Goal: Task Accomplishment & Management: Manage account settings

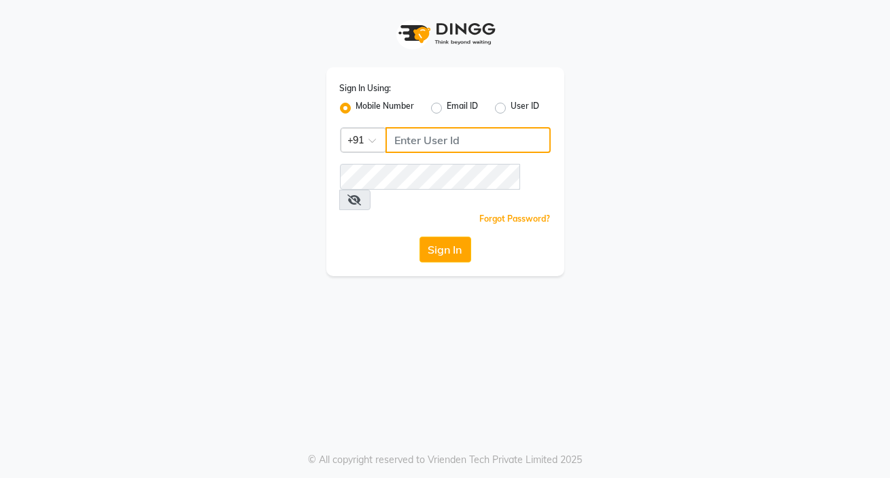
click at [408, 145] on input "Username" at bounding box center [467, 140] width 165 height 26
type input "8401991771"
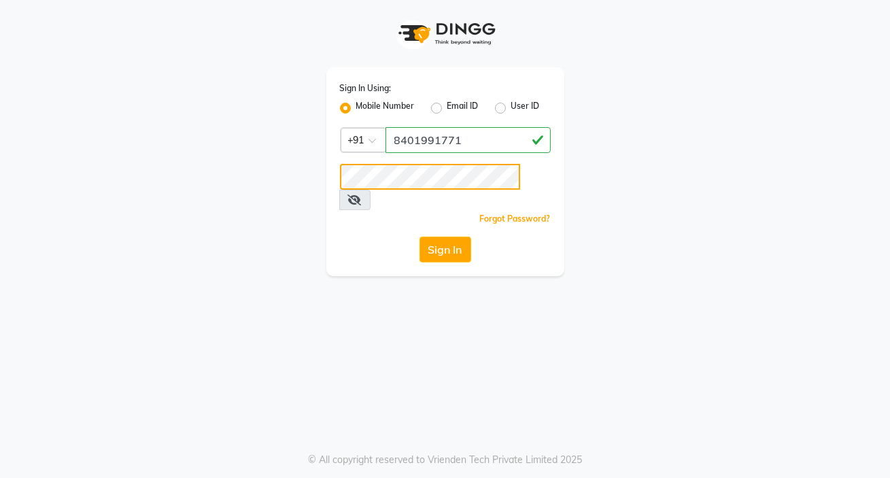
click at [419, 237] on button "Sign In" at bounding box center [445, 250] width 52 height 26
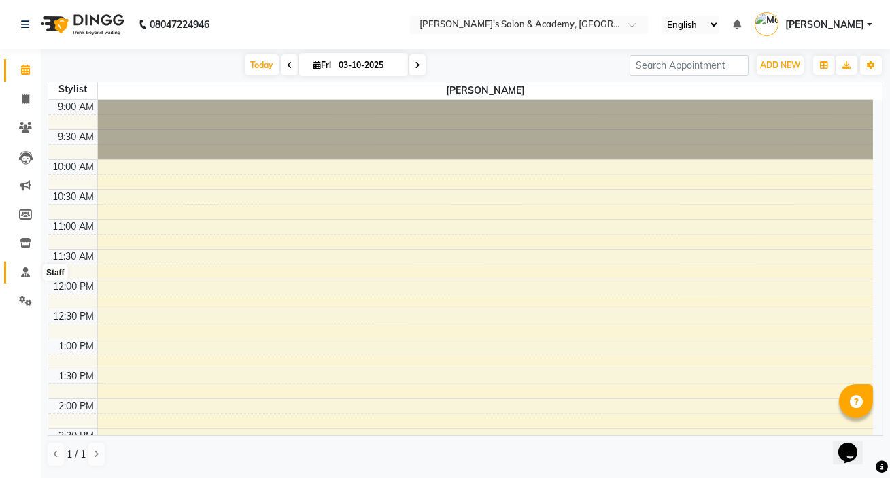
click at [20, 265] on span at bounding box center [26, 273] width 24 height 16
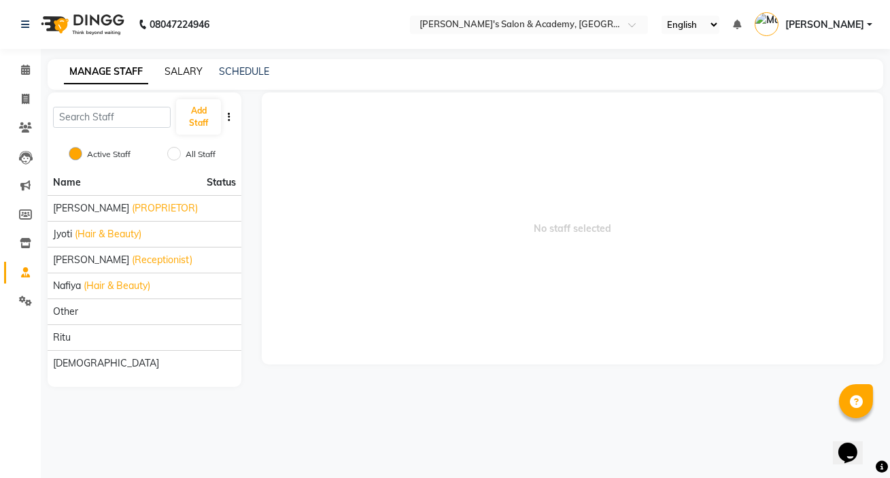
click at [194, 70] on link "SALARY" at bounding box center [183, 71] width 38 height 12
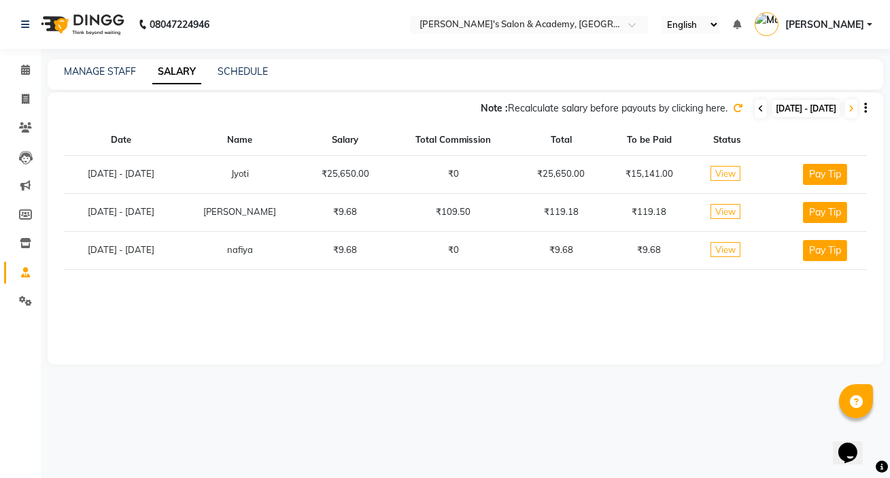
click at [754, 114] on span at bounding box center [760, 108] width 12 height 19
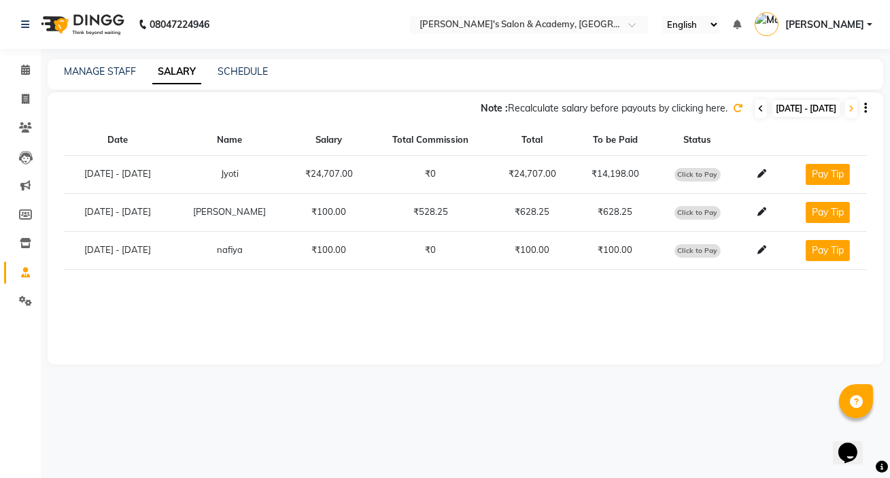
click at [754, 109] on span at bounding box center [760, 108] width 12 height 19
click at [758, 109] on icon at bounding box center [760, 109] width 5 height 8
click at [757, 210] on icon at bounding box center [761, 211] width 9 height 9
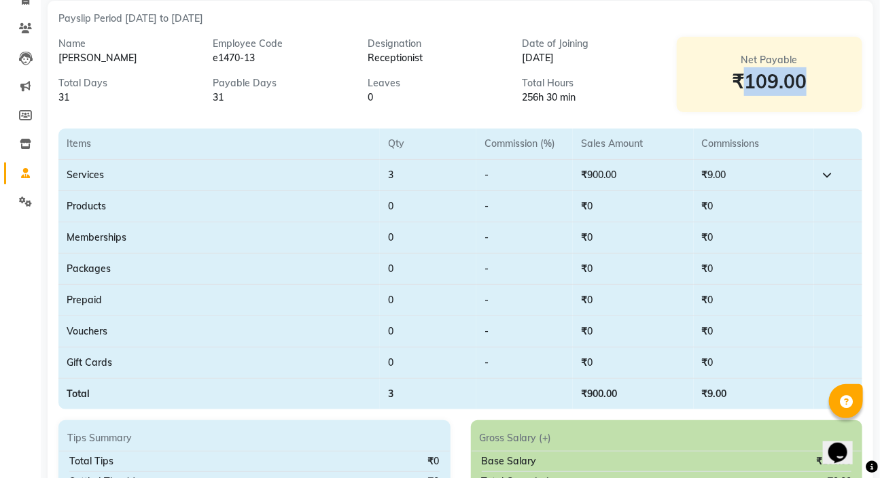
scroll to position [61, 0]
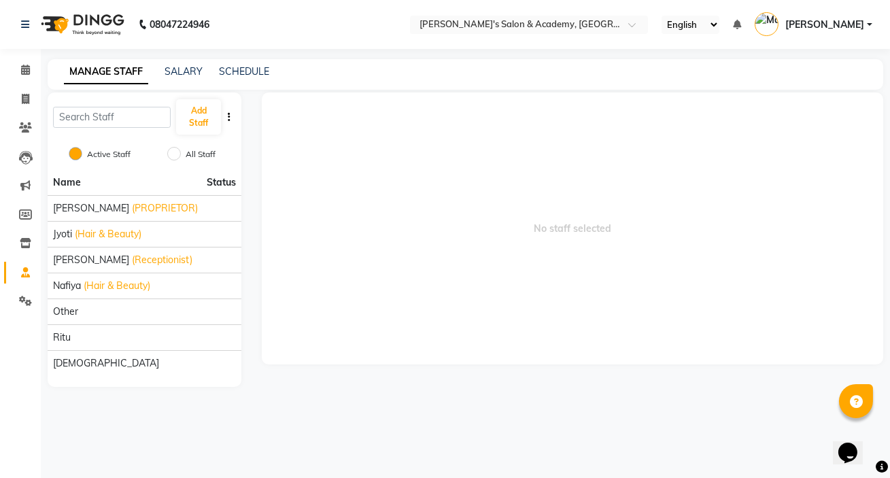
click at [185, 60] on div "MANAGE STAFF SALARY SCHEDULE" at bounding box center [465, 74] width 835 height 31
click at [187, 74] on link "SALARY" at bounding box center [183, 71] width 38 height 12
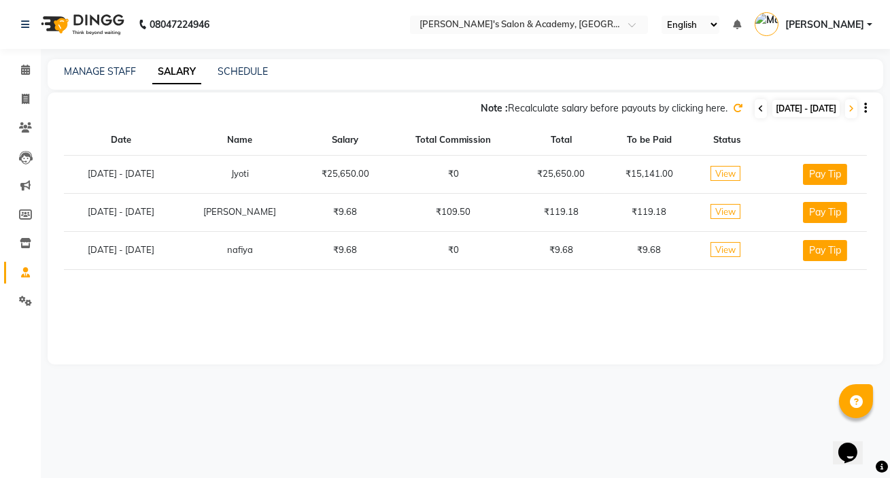
click at [758, 111] on icon at bounding box center [760, 109] width 5 height 8
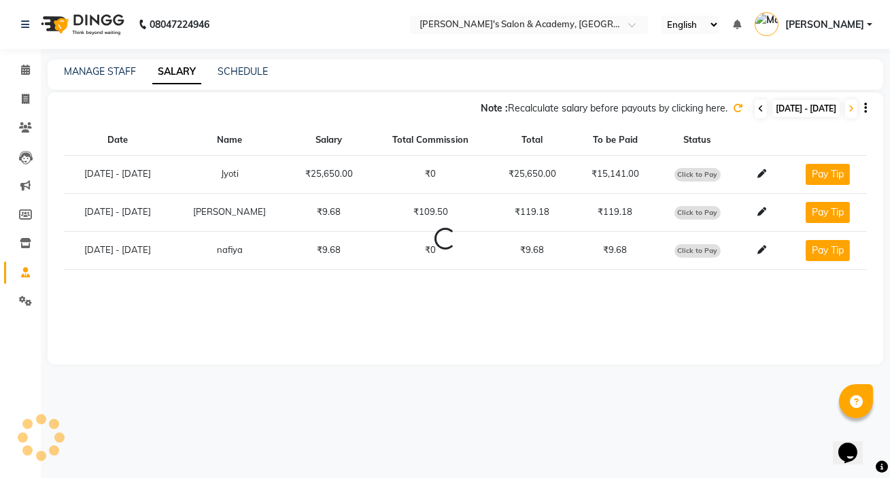
click at [758, 111] on icon at bounding box center [760, 109] width 5 height 8
click at [851, 107] on icon at bounding box center [850, 109] width 5 height 8
click at [758, 211] on icon at bounding box center [761, 211] width 9 height 9
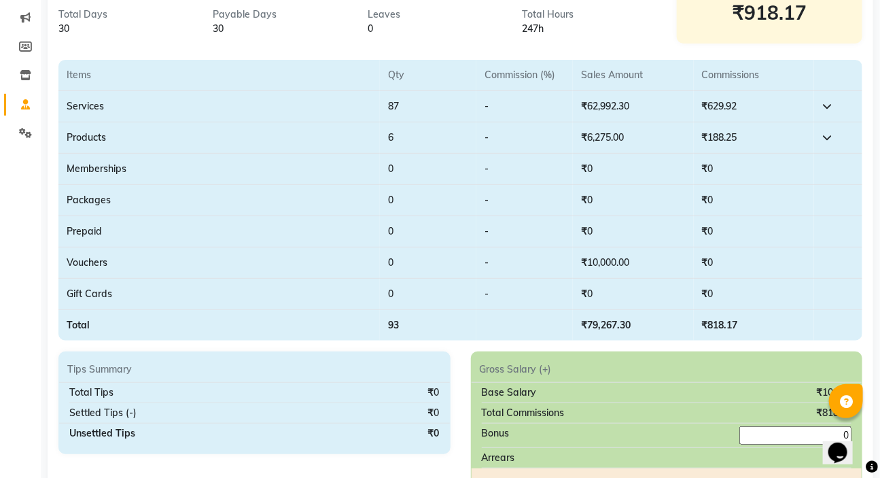
scroll to position [123, 0]
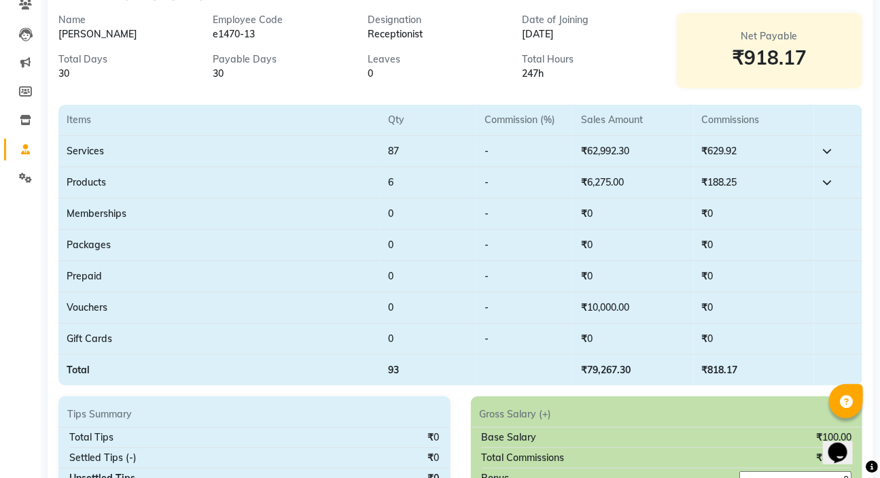
click at [401, 179] on td "6" at bounding box center [428, 182] width 97 height 31
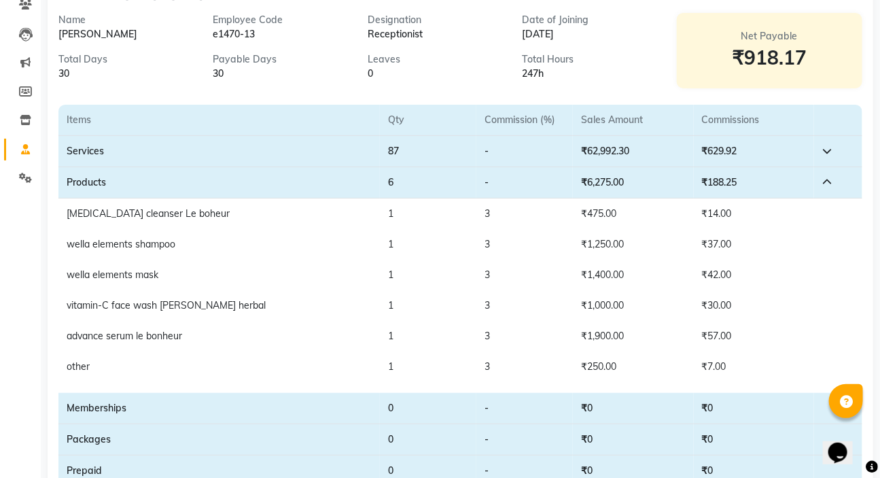
click at [389, 184] on td "6" at bounding box center [428, 182] width 97 height 31
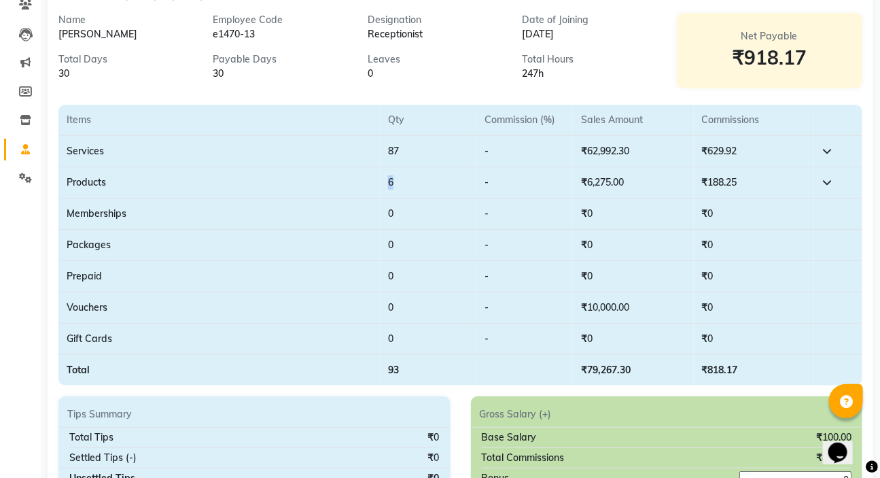
click at [389, 184] on td "6" at bounding box center [428, 182] width 97 height 31
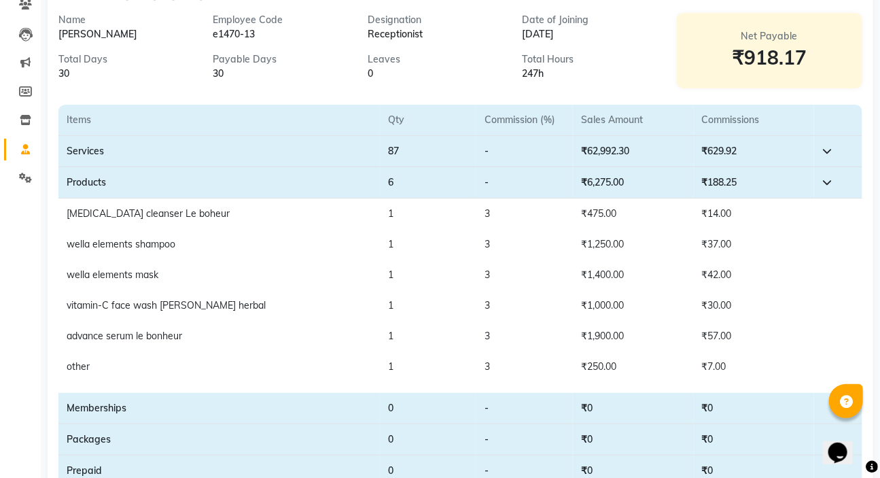
click at [595, 179] on td "₹6,275.00" at bounding box center [633, 182] width 120 height 31
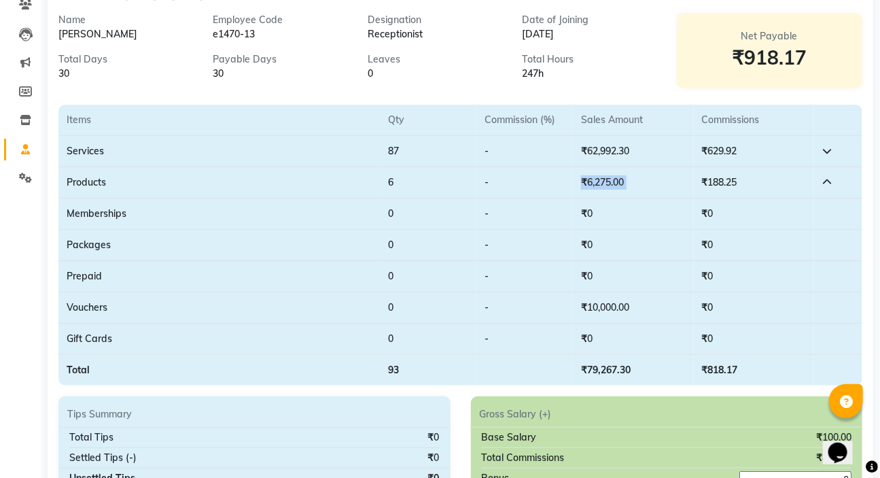
click at [598, 188] on td "₹6,275.00" at bounding box center [633, 182] width 120 height 31
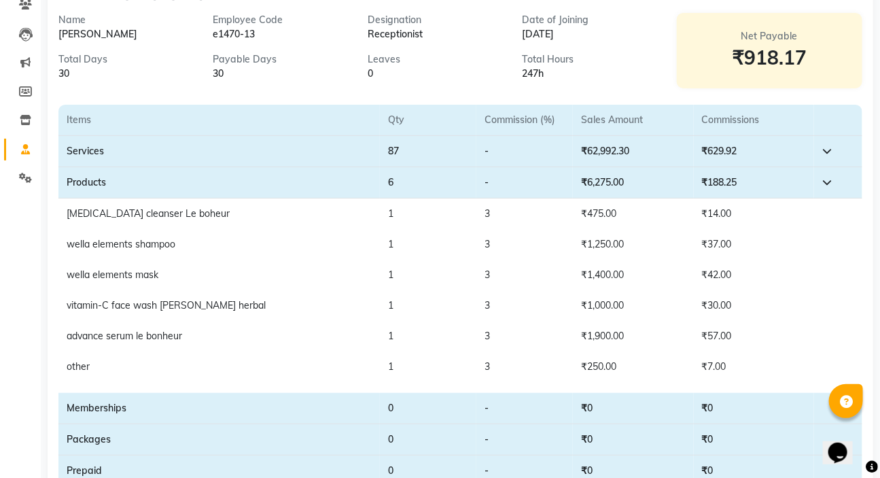
click at [489, 216] on td "3" at bounding box center [524, 213] width 97 height 31
click at [485, 216] on td "3" at bounding box center [524, 213] width 97 height 31
click at [554, 217] on td "3" at bounding box center [524, 213] width 97 height 31
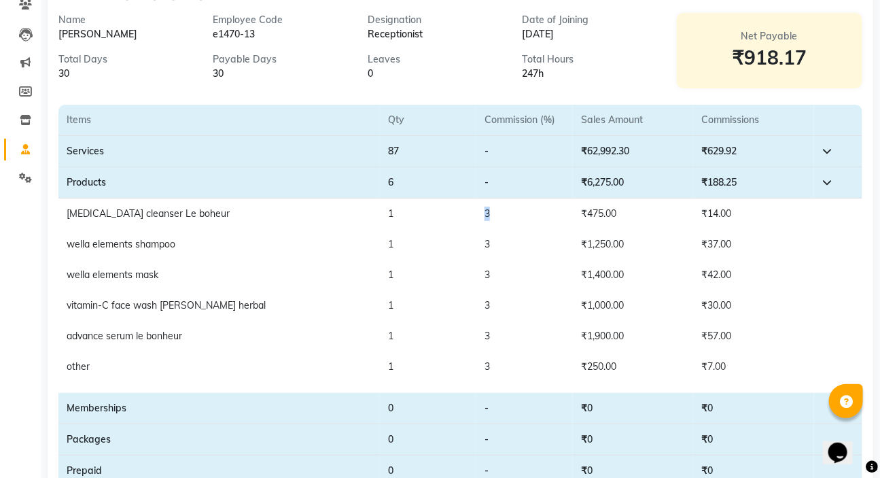
click at [554, 217] on td "3" at bounding box center [524, 213] width 97 height 31
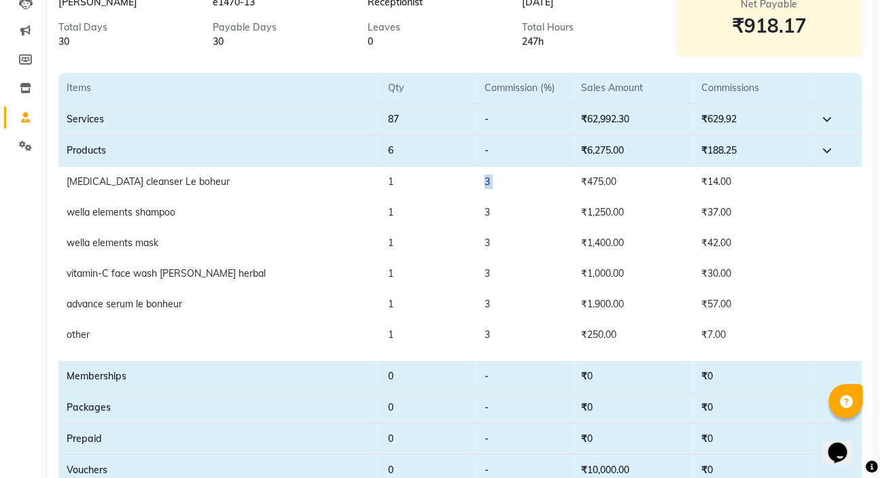
scroll to position [185, 0]
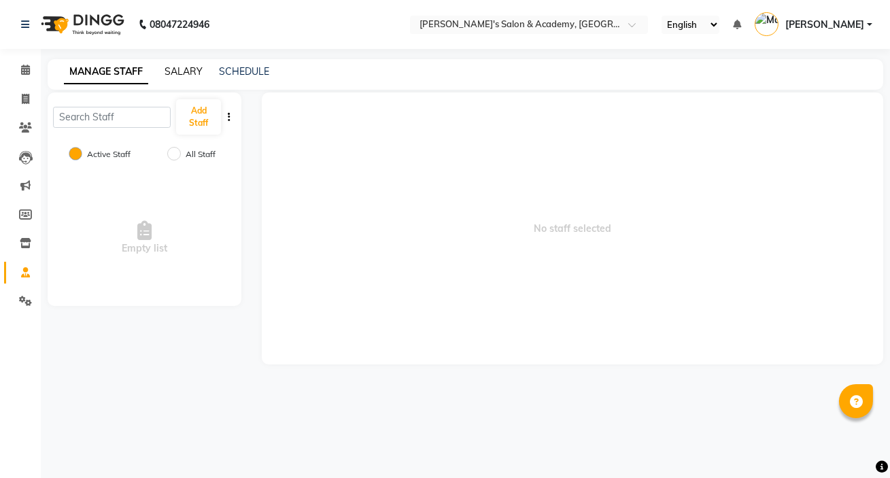
click at [173, 75] on link "SALARY" at bounding box center [183, 71] width 38 height 12
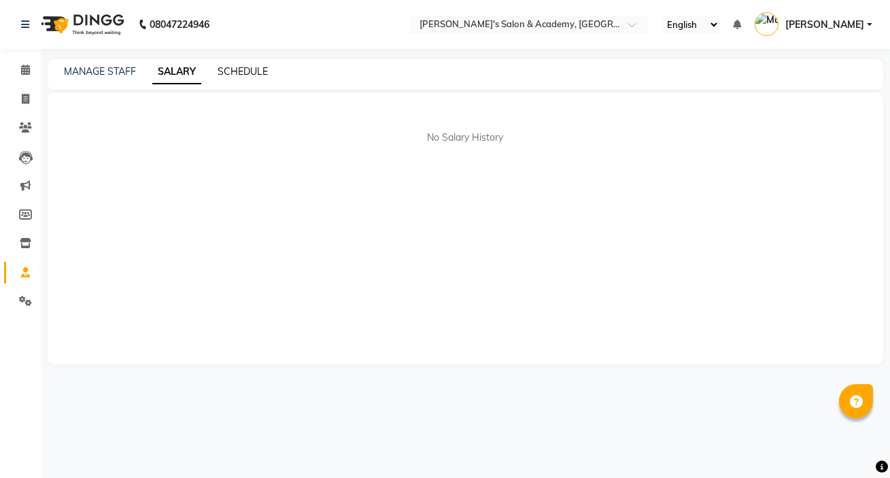
click at [248, 72] on link "SCHEDULE" at bounding box center [242, 71] width 50 height 12
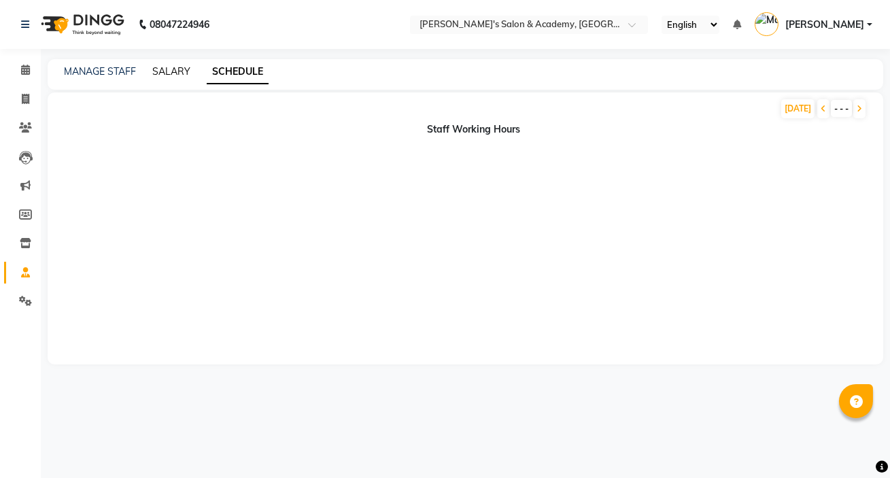
click at [177, 74] on link "SALARY" at bounding box center [171, 71] width 38 height 12
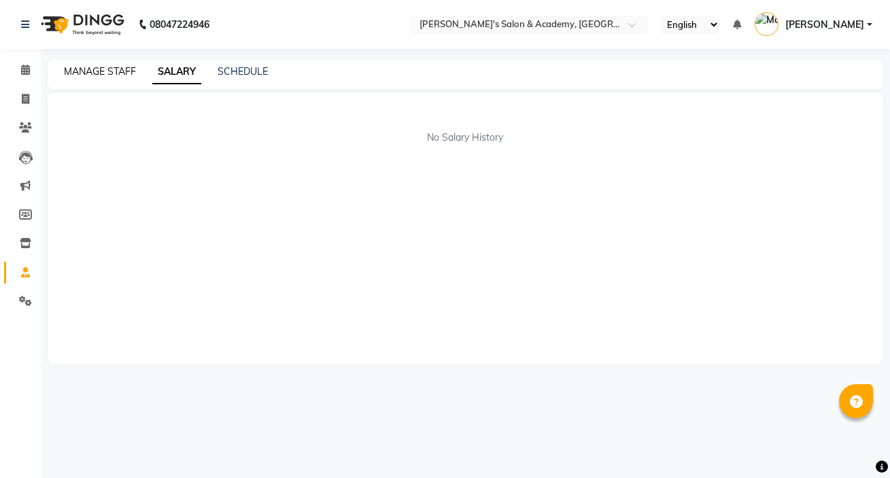
click at [109, 71] on link "MANAGE STAFF" at bounding box center [100, 71] width 72 height 12
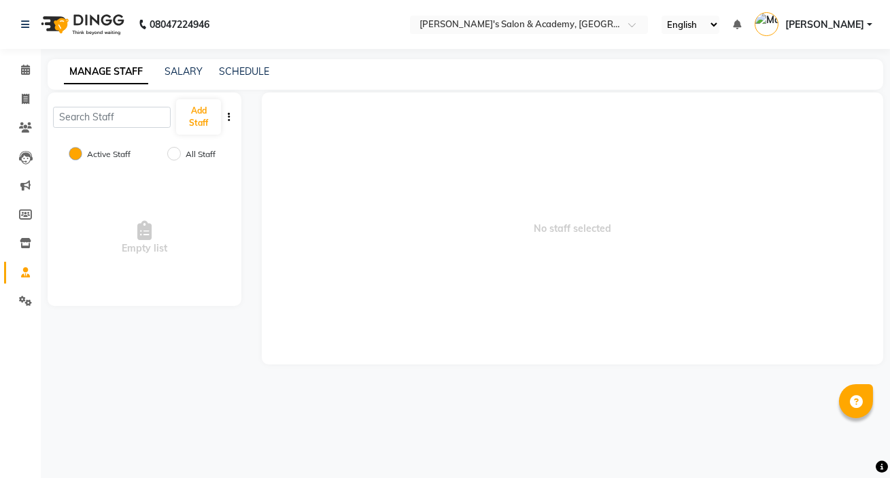
click at [364, 198] on span "No staff selected" at bounding box center [572, 228] width 621 height 272
click at [187, 73] on link "SALARY" at bounding box center [183, 71] width 38 height 12
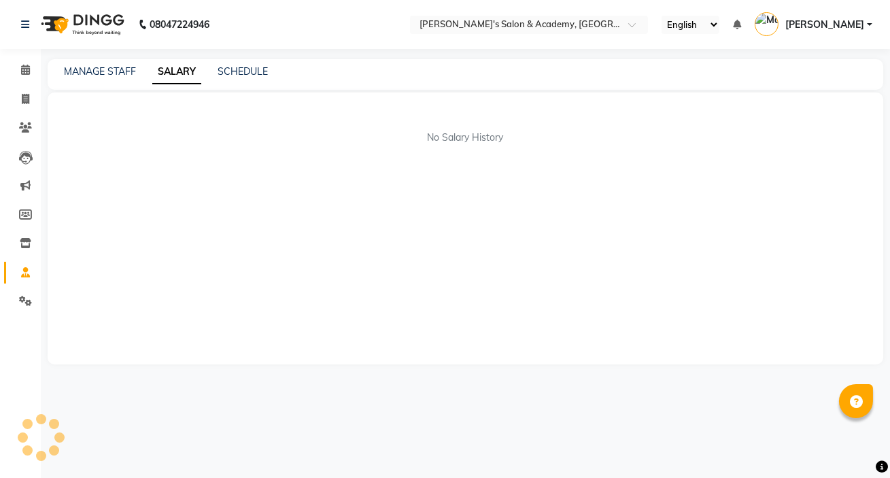
click at [188, 72] on link "SALARY" at bounding box center [176, 72] width 49 height 24
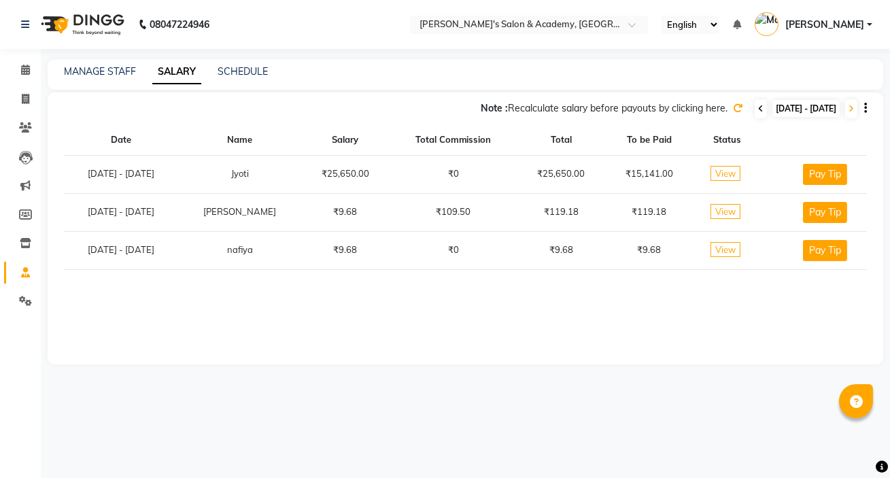
click at [758, 111] on icon at bounding box center [760, 109] width 5 height 8
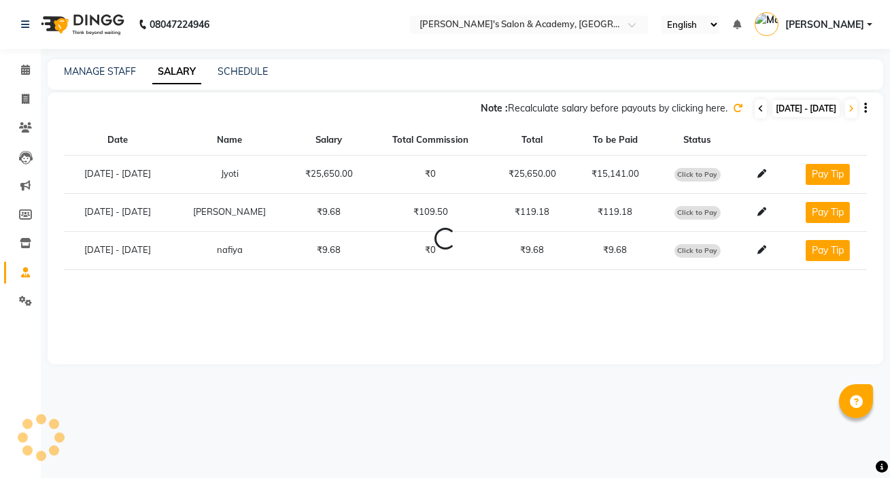
click at [758, 111] on icon at bounding box center [760, 109] width 5 height 8
click at [852, 109] on icon at bounding box center [850, 109] width 5 height 8
click at [753, 212] on span at bounding box center [762, 211] width 20 height 11
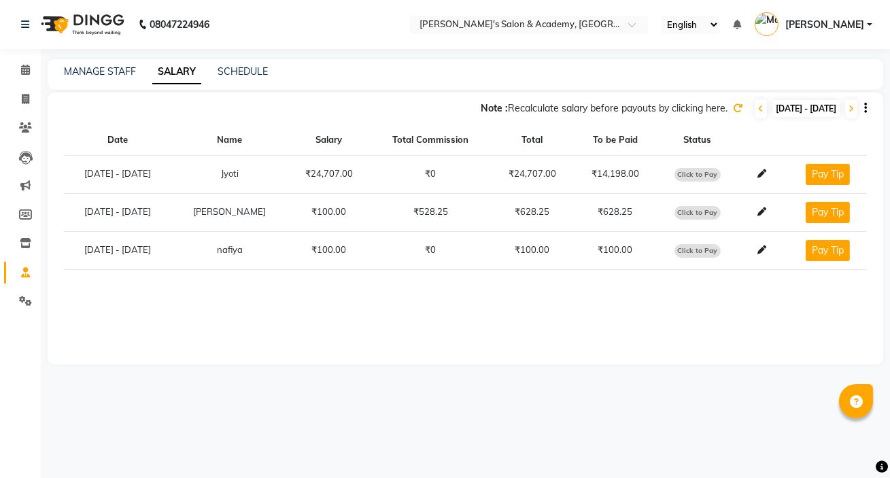
click at [753, 212] on span at bounding box center [762, 211] width 20 height 11
click at [761, 214] on icon at bounding box center [761, 211] width 9 height 9
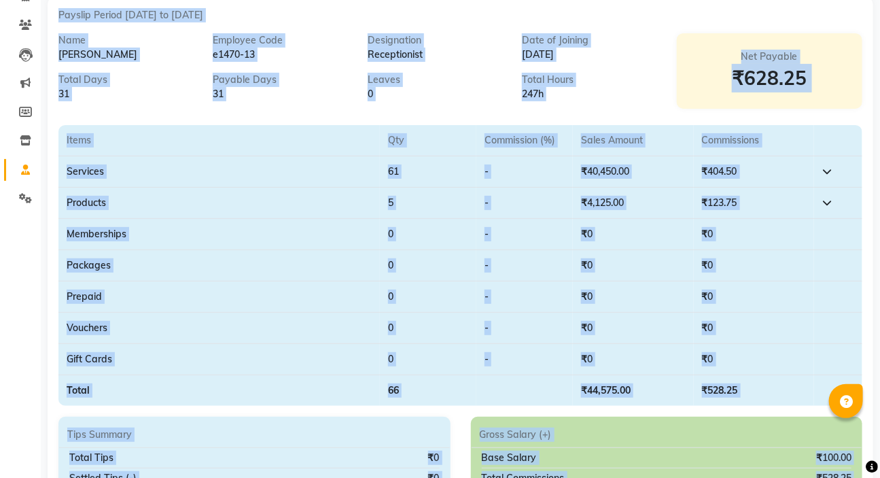
scroll to position [61, 0]
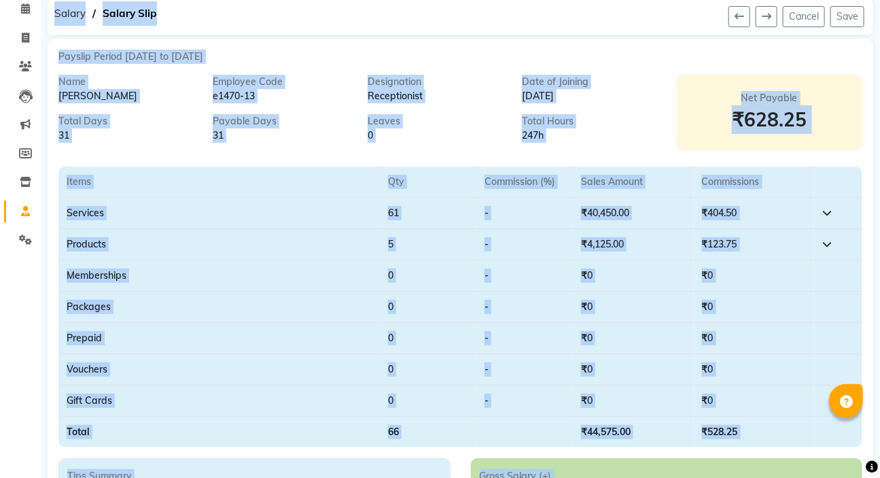
click at [615, 238] on td "₹4,125.00" at bounding box center [633, 244] width 120 height 31
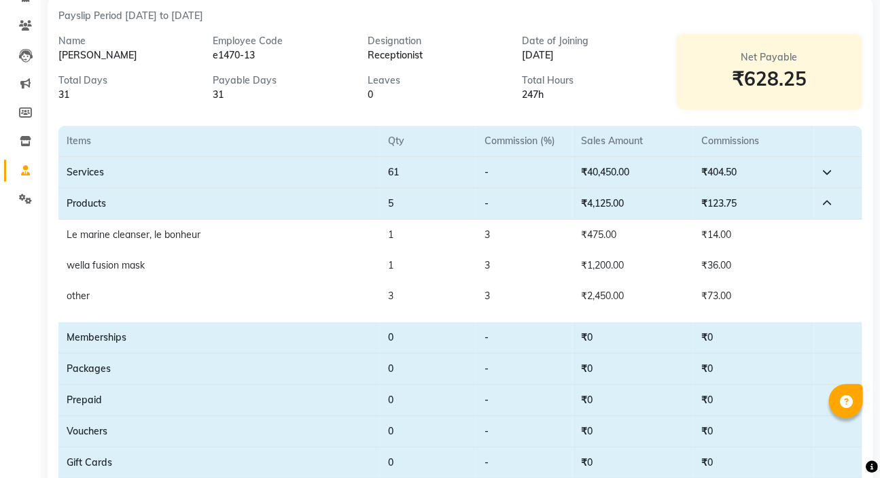
scroll to position [123, 0]
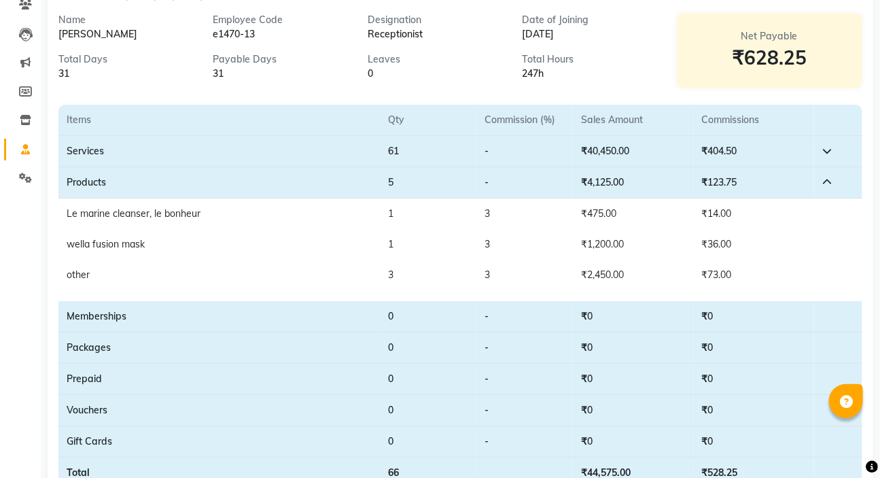
click at [394, 273] on td "3" at bounding box center [428, 275] width 97 height 31
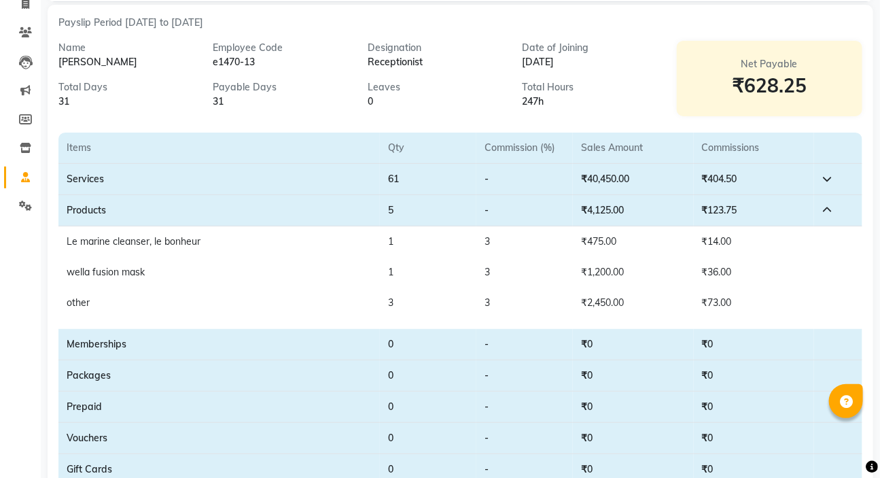
scroll to position [0, 0]
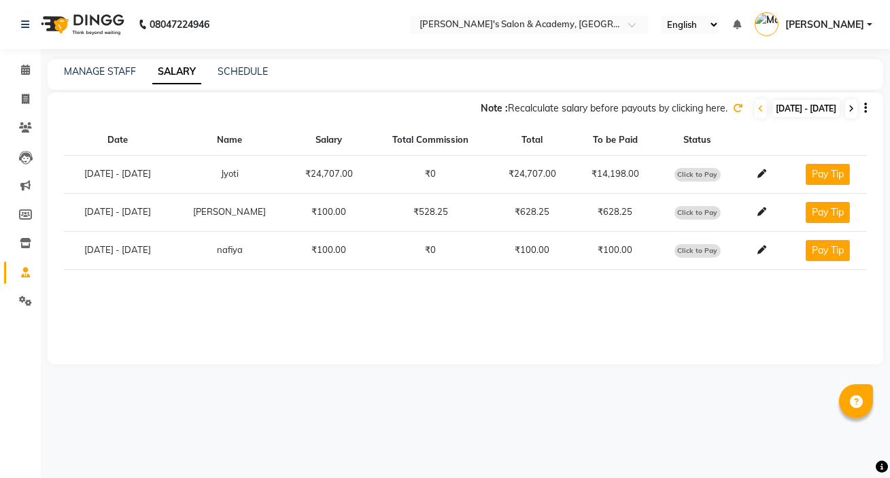
click at [851, 109] on icon at bounding box center [850, 109] width 5 height 8
click at [757, 209] on icon at bounding box center [761, 211] width 9 height 9
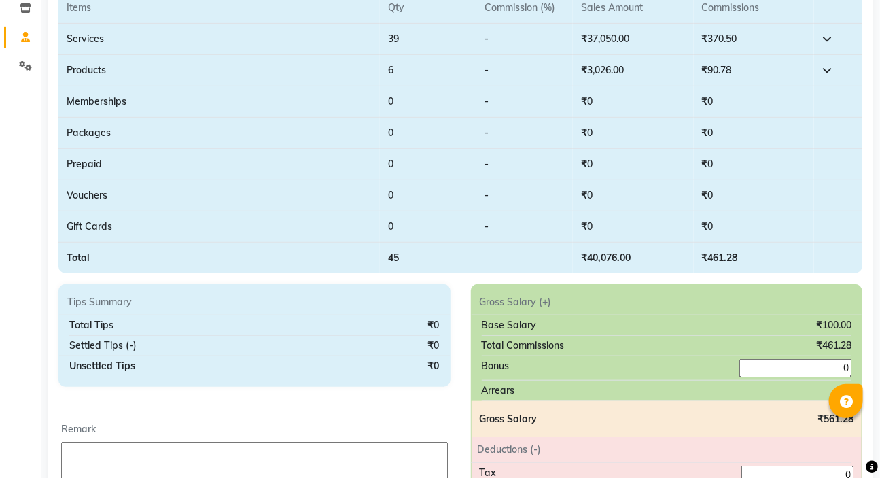
scroll to position [247, 0]
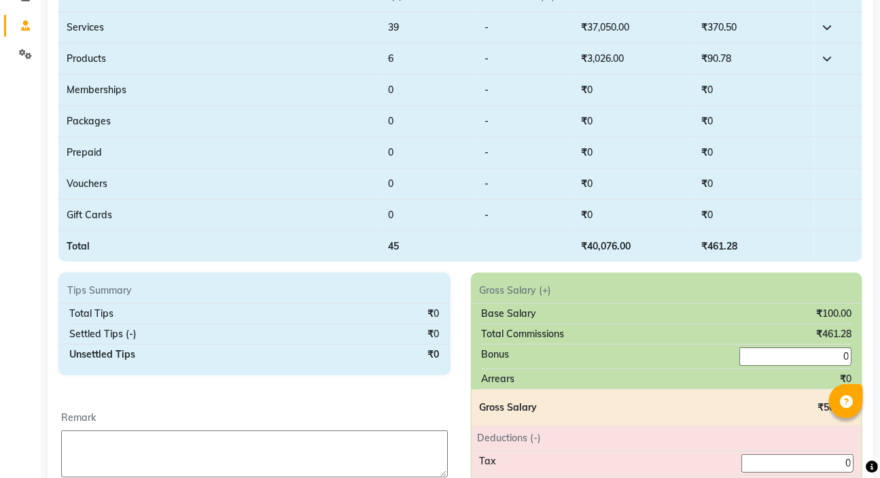
click at [603, 56] on td "₹3,026.00" at bounding box center [633, 58] width 120 height 31
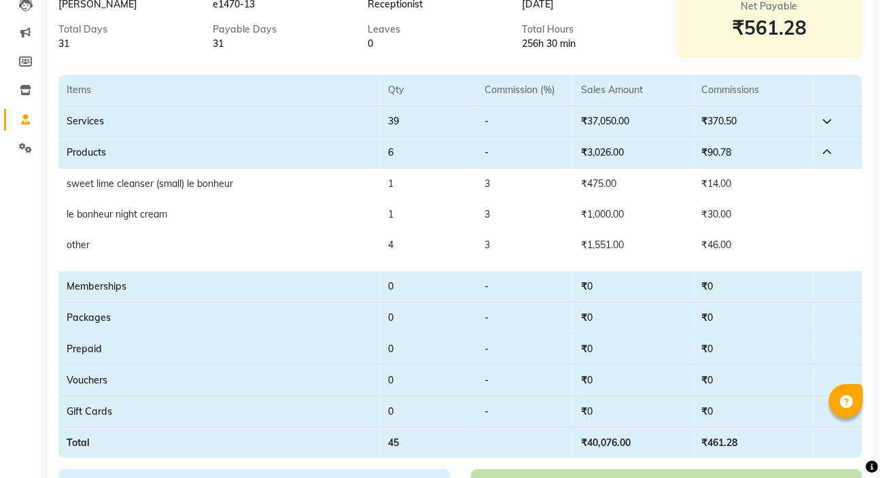
scroll to position [123, 0]
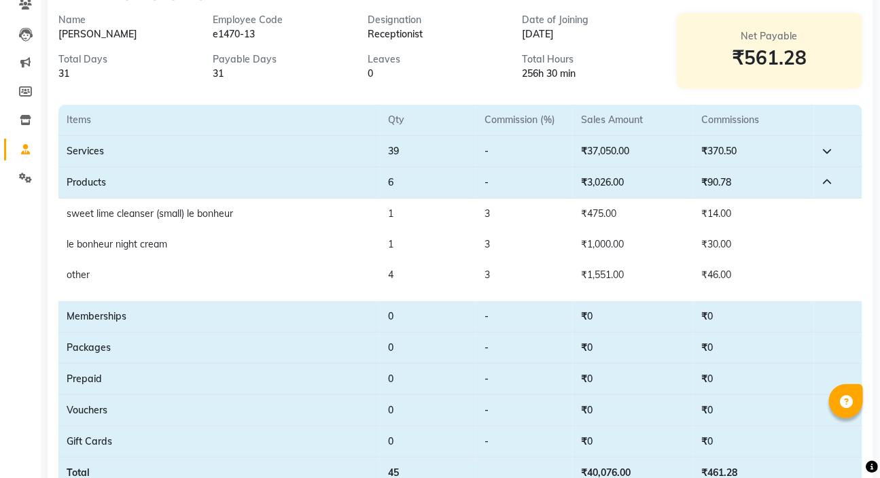
click at [394, 275] on td "4" at bounding box center [428, 275] width 97 height 31
click at [391, 275] on td "4" at bounding box center [428, 275] width 97 height 31
click at [490, 278] on td "3" at bounding box center [524, 275] width 97 height 31
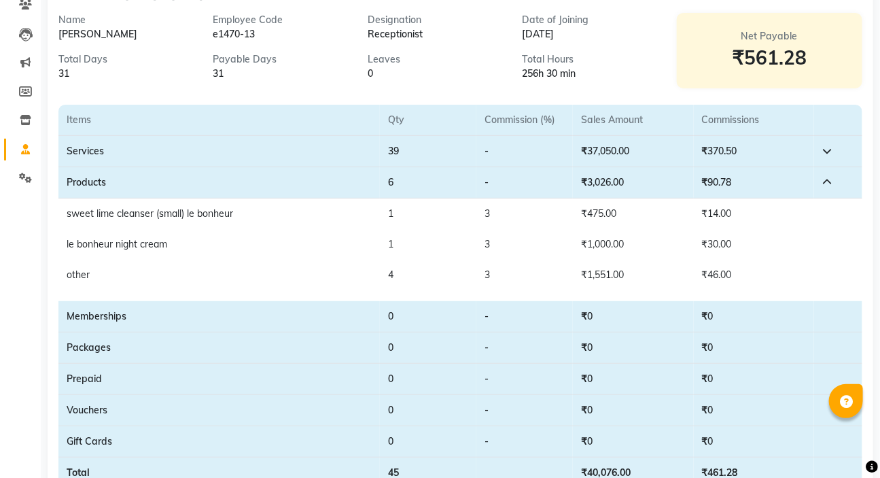
click at [490, 277] on td "3" at bounding box center [524, 275] width 97 height 31
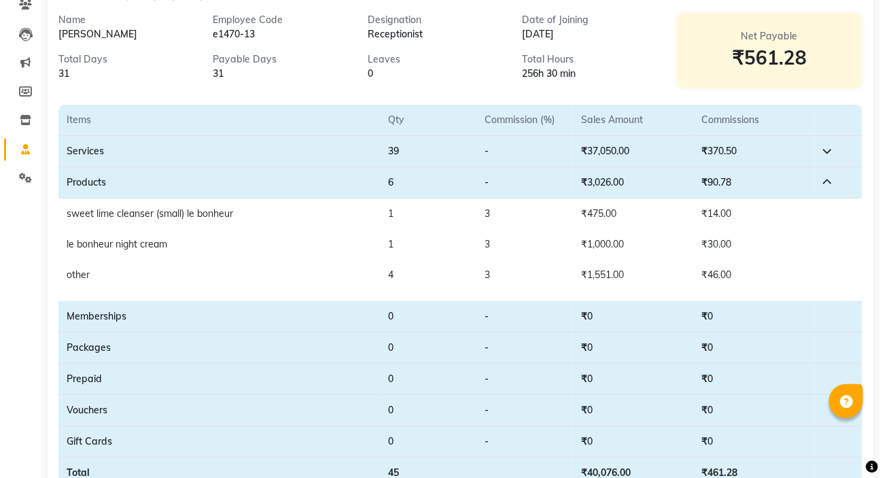
click at [632, 280] on td "₹1,551.00" at bounding box center [633, 275] width 120 height 31
click at [710, 271] on td "₹46.00" at bounding box center [754, 275] width 120 height 31
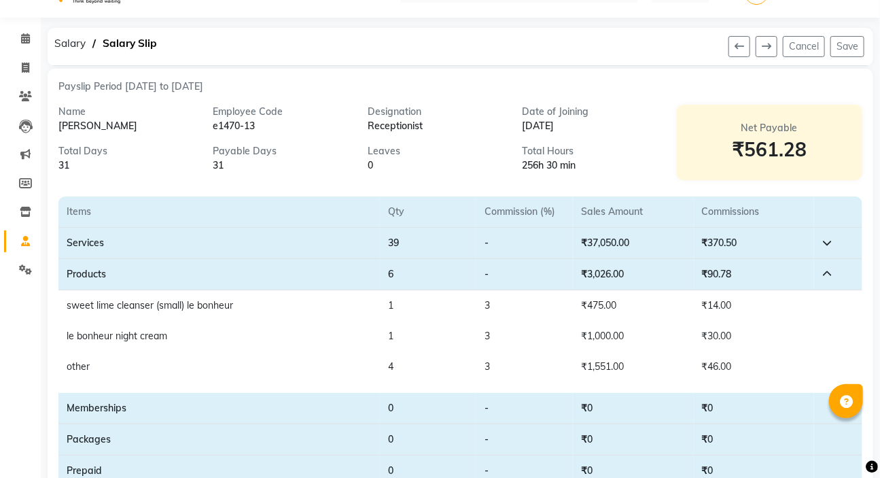
scroll to position [0, 0]
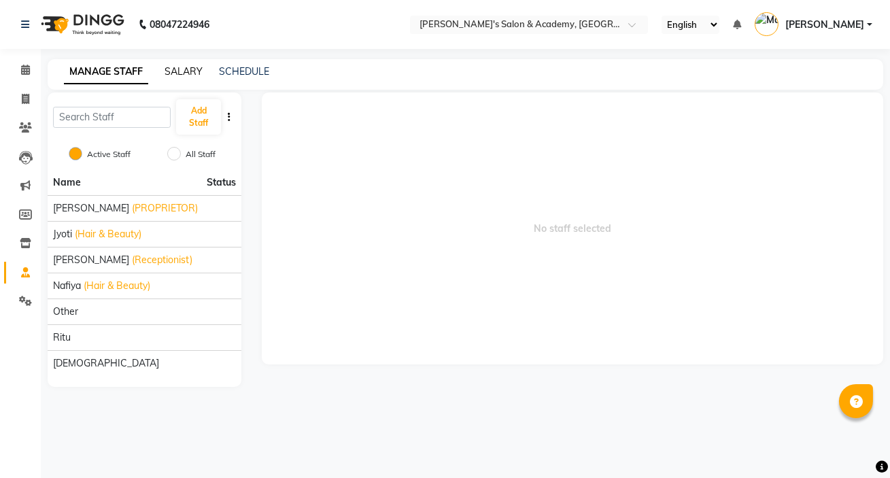
click at [179, 69] on link "SALARY" at bounding box center [183, 71] width 38 height 12
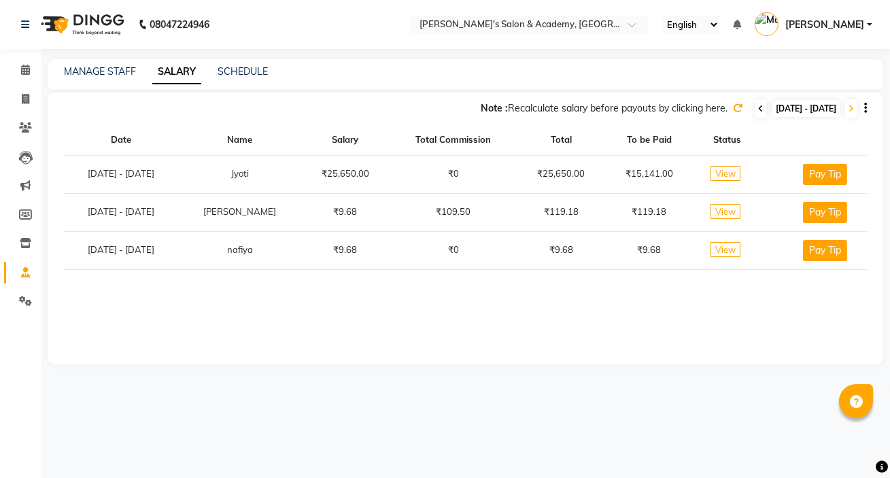
click at [754, 111] on span at bounding box center [760, 108] width 12 height 19
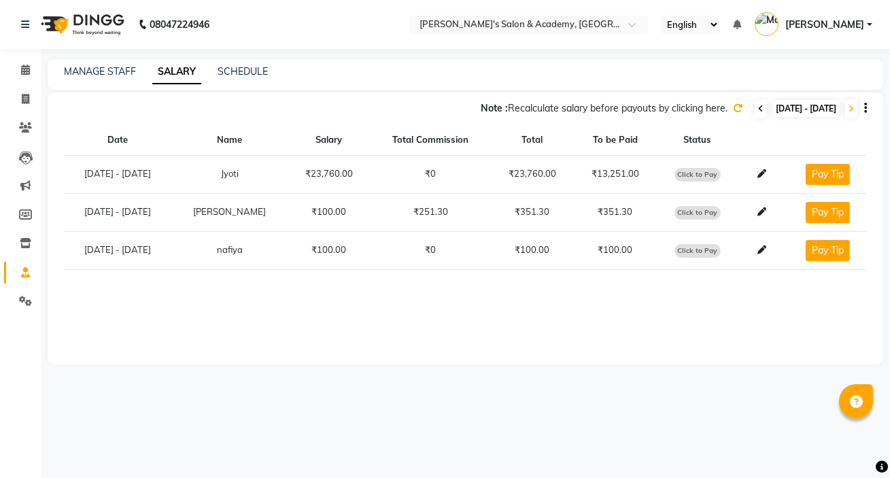
click at [754, 111] on span at bounding box center [760, 108] width 12 height 19
click at [848, 110] on icon at bounding box center [850, 109] width 5 height 8
click at [757, 209] on icon at bounding box center [761, 211] width 9 height 9
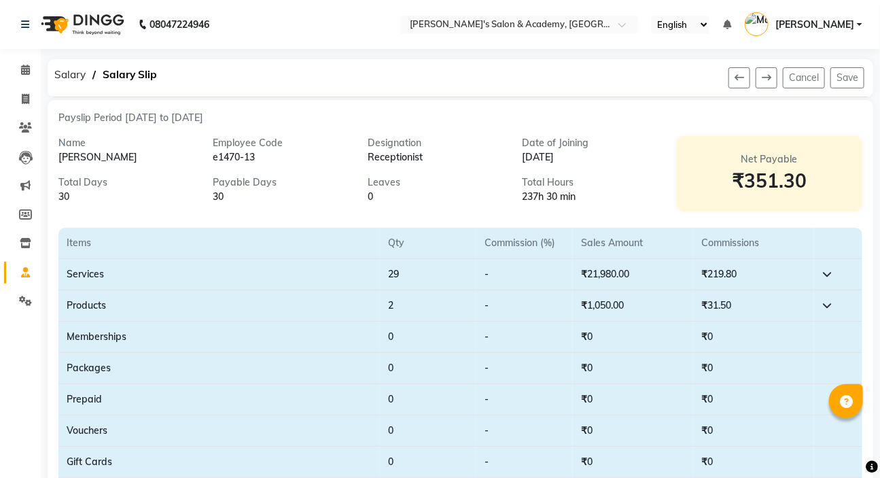
click at [619, 306] on td "₹1,050.00" at bounding box center [633, 305] width 120 height 31
